Goal: Obtain resource: Download file/media

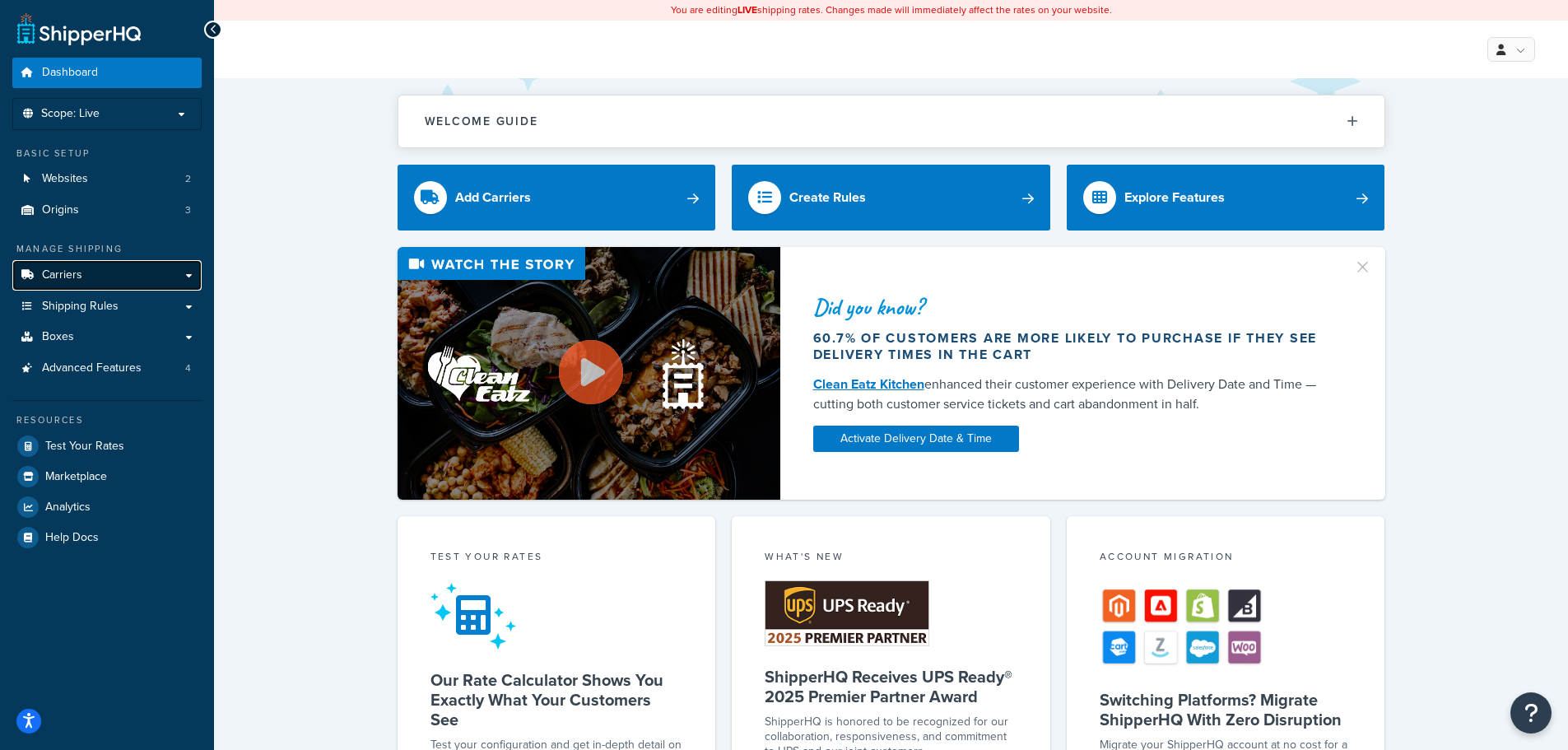
click at [66, 281] on span "Carriers" at bounding box center [61, 275] width 41 height 14
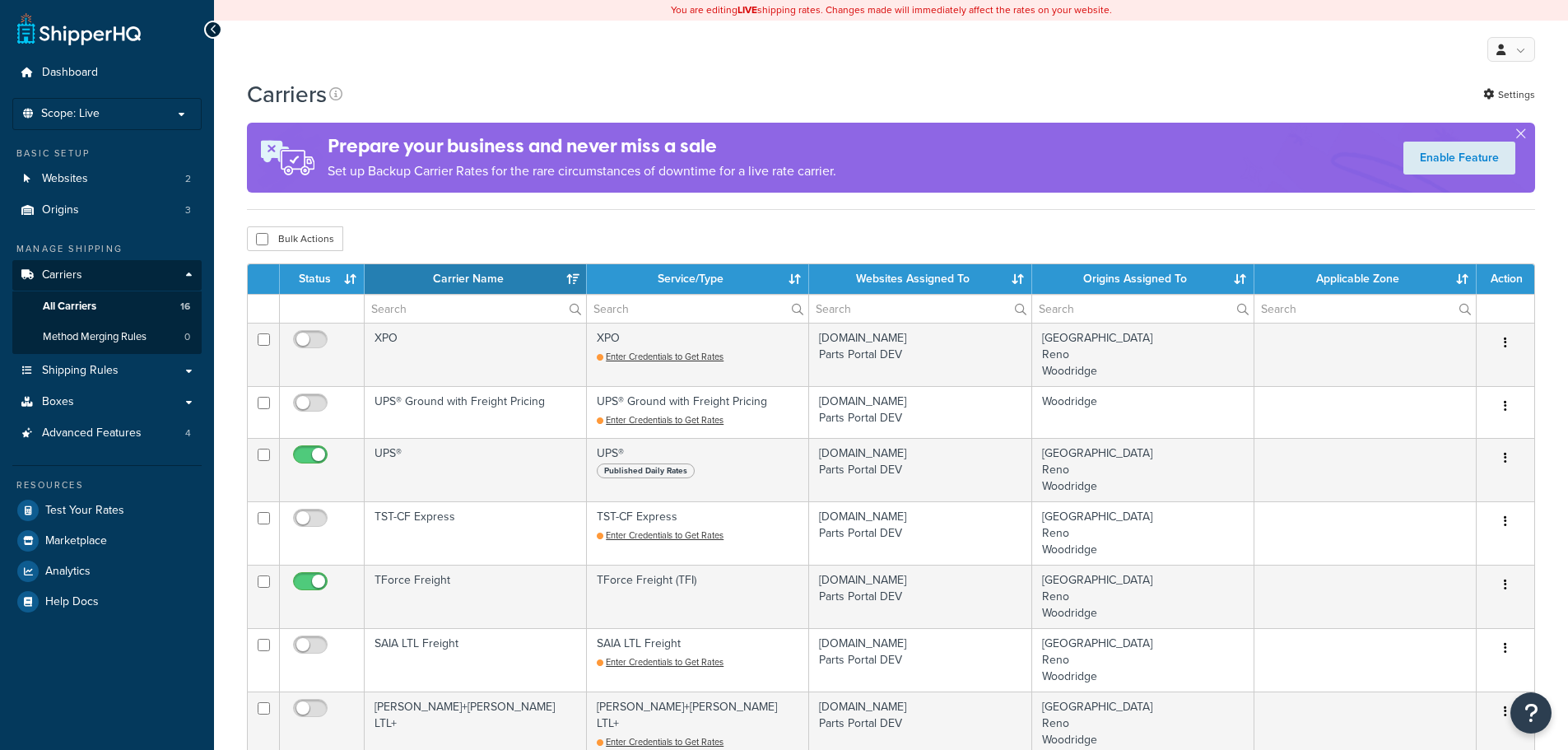
select select "15"
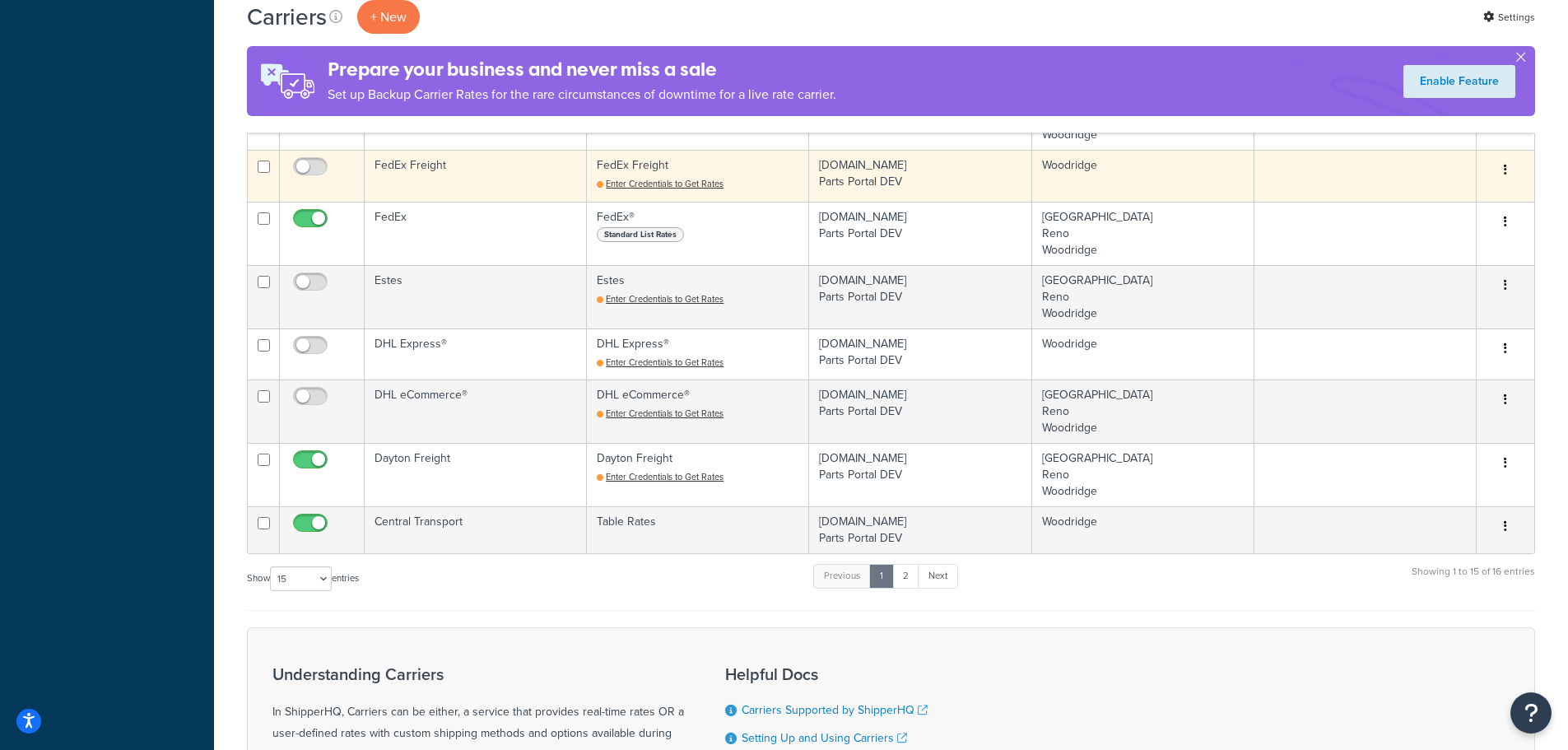
scroll to position [539, 0]
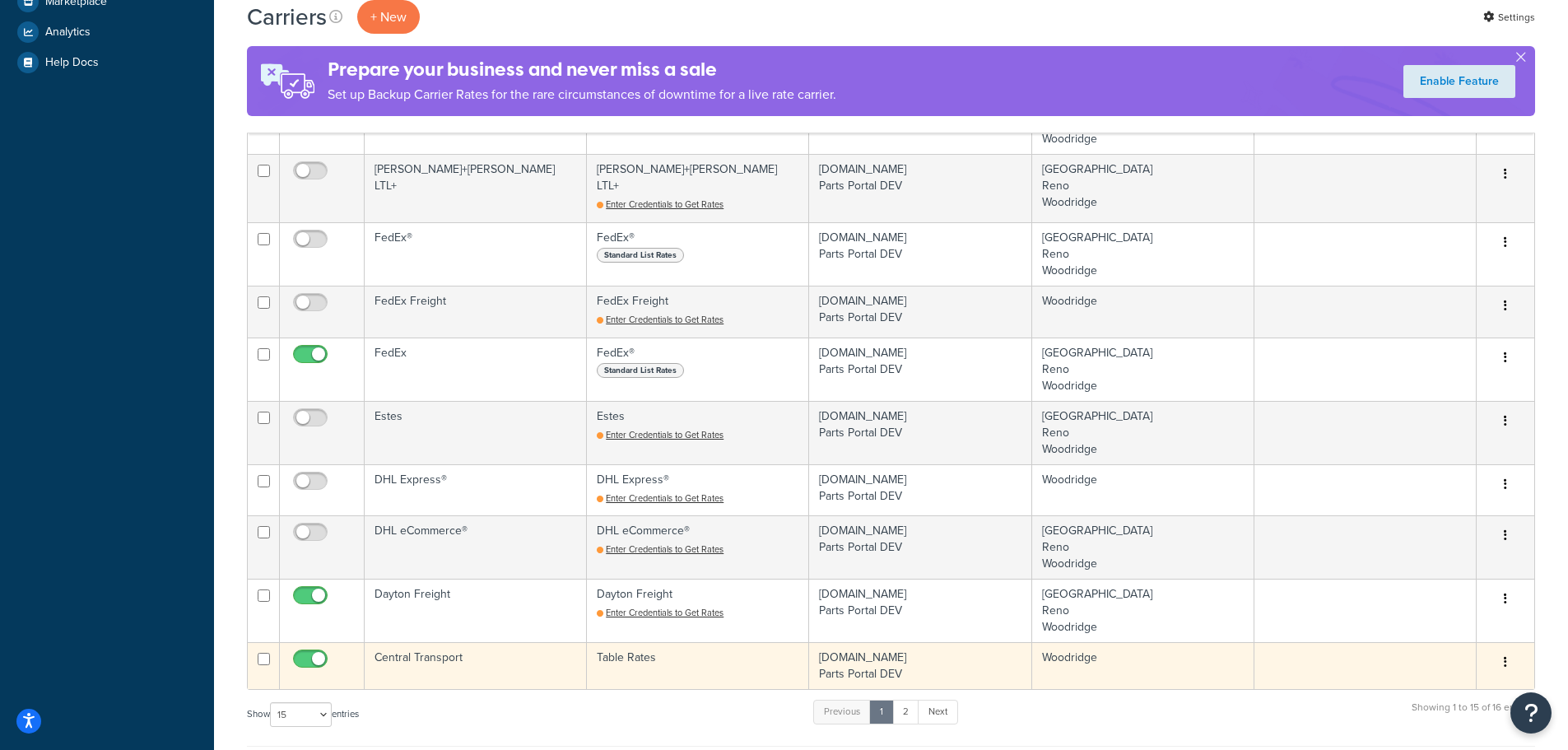
click at [438, 655] on td "Central Transport" at bounding box center [476, 665] width 223 height 47
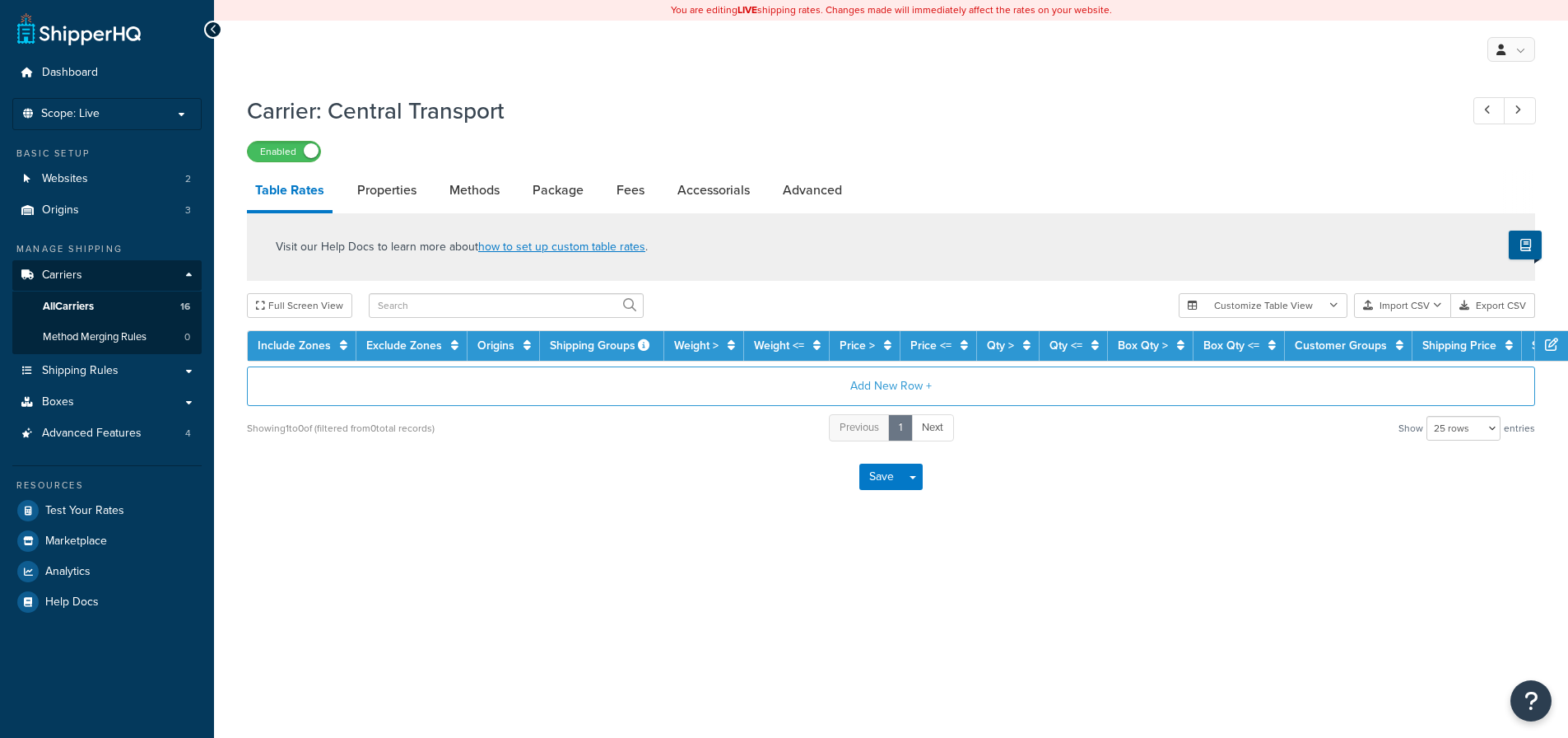
select select "25"
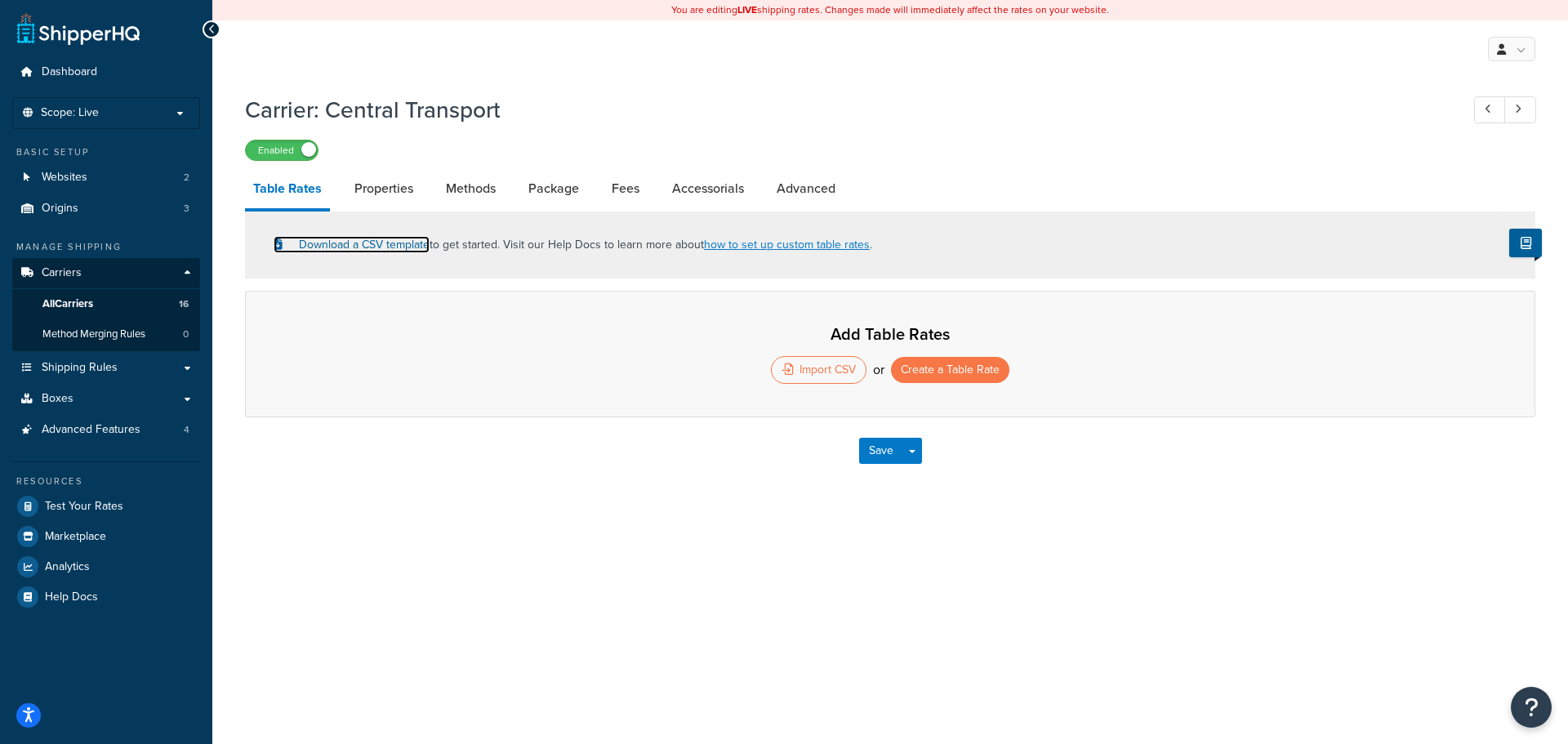
click at [348, 251] on link "Download a CSV template" at bounding box center [351, 244] width 156 height 17
